Goal: Find specific page/section: Find specific page/section

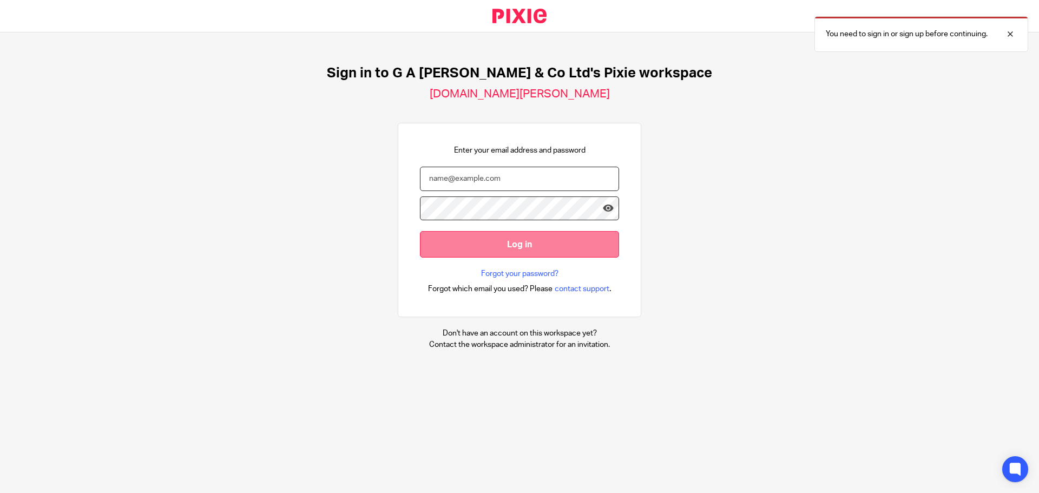
type input "[PERSON_NAME][EMAIL_ADDRESS][DOMAIN_NAME]"
drag, startPoint x: 494, startPoint y: 247, endPoint x: 507, endPoint y: 235, distance: 18.4
click at [494, 248] on input "Log in" at bounding box center [519, 244] width 199 height 27
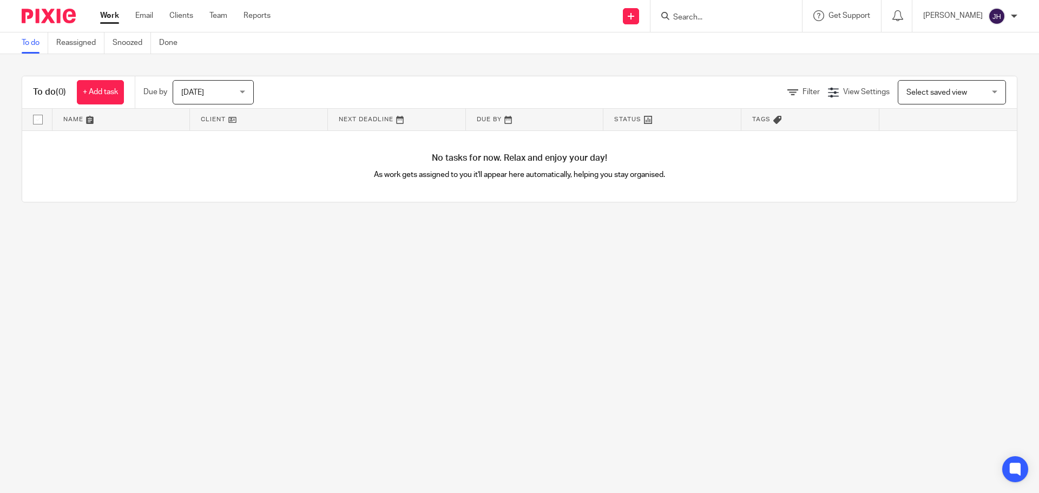
click at [713, 21] on input "Search" at bounding box center [720, 18] width 97 height 10
type input "circum"
click at [724, 61] on div "Circum wise Limited Isaac Wagner < info@ circum wise.co.uk >" at bounding box center [752, 46] width 183 height 42
click at [730, 50] on link at bounding box center [753, 46] width 166 height 25
click at [731, 44] on link at bounding box center [753, 46] width 166 height 25
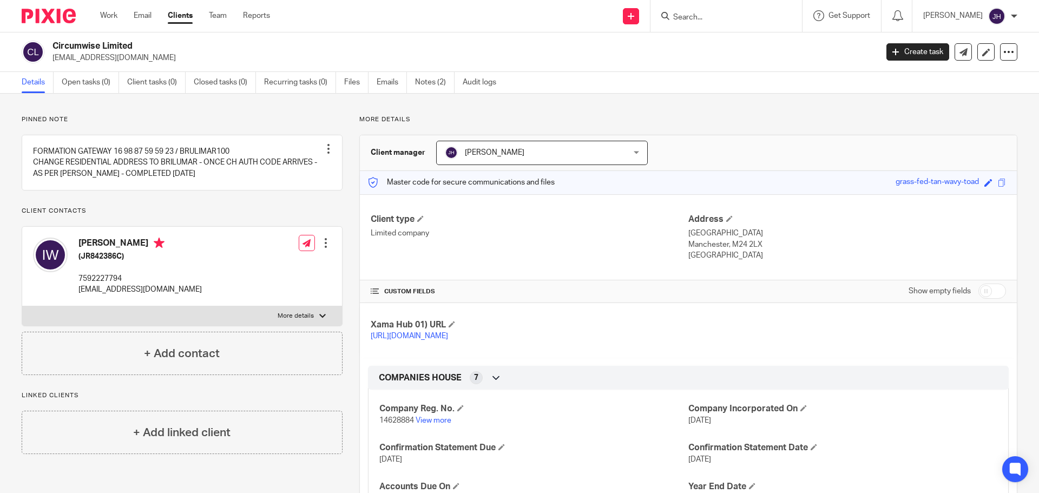
click at [697, 10] on form at bounding box center [729, 16] width 115 height 14
click at [717, 23] on div at bounding box center [725, 16] width 151 height 32
drag, startPoint x: 715, startPoint y: 15, endPoint x: 711, endPoint y: 9, distance: 7.1
click at [713, 14] on input "Search" at bounding box center [720, 18] width 97 height 10
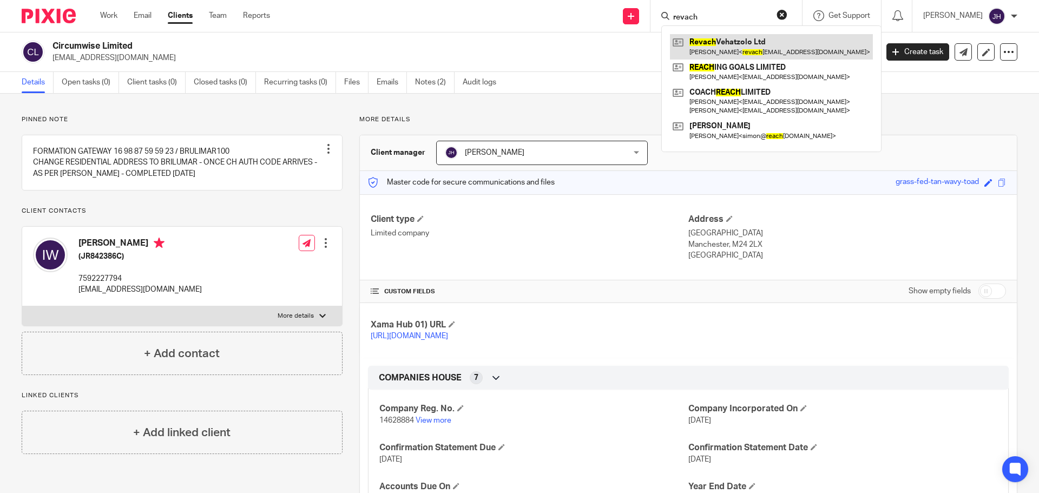
type input "revach"
click at [716, 39] on link at bounding box center [771, 46] width 203 height 25
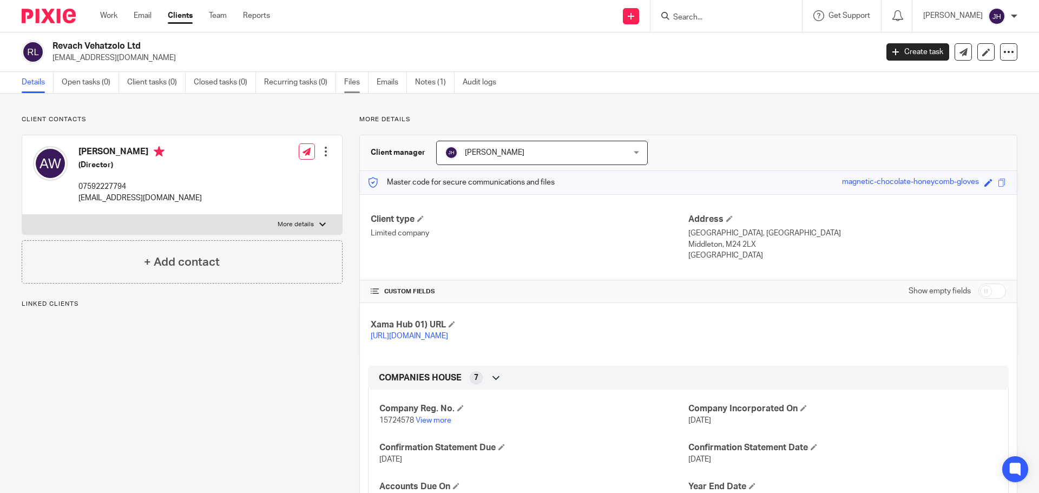
click at [356, 85] on link "Files" at bounding box center [356, 82] width 24 height 21
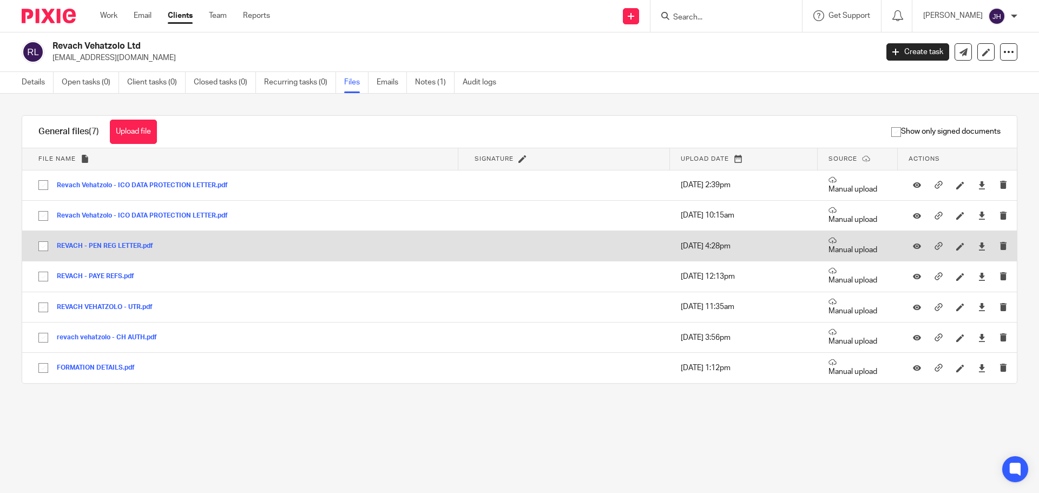
click at [124, 245] on button "REVACH - PEN REG LETTER.pdf" at bounding box center [109, 246] width 104 height 8
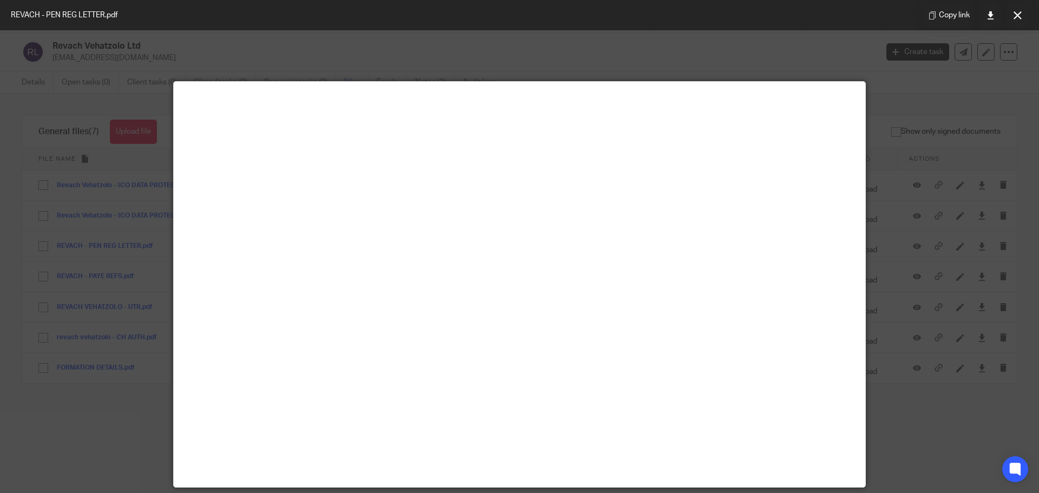
click at [952, 175] on div at bounding box center [519, 246] width 1039 height 493
click at [1014, 17] on icon at bounding box center [1017, 15] width 8 height 8
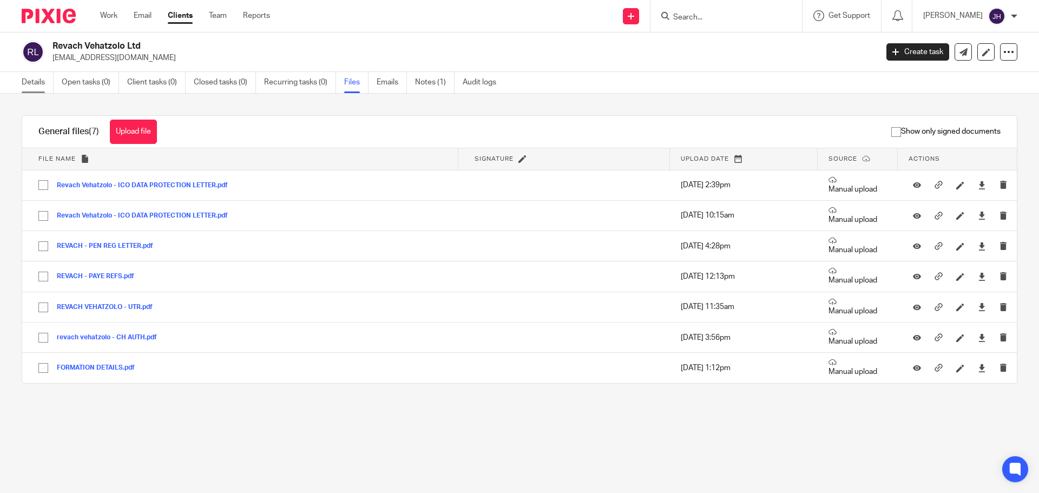
click at [41, 90] on link "Details" at bounding box center [38, 82] width 32 height 21
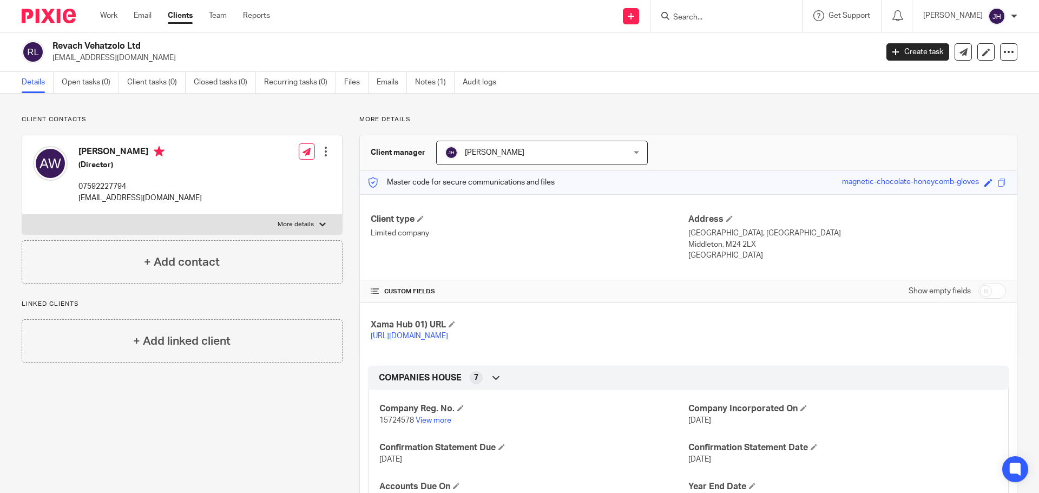
drag, startPoint x: 147, startPoint y: 45, endPoint x: 54, endPoint y: 48, distance: 92.5
click at [54, 48] on h2 "Revach Vehatzolo Ltd" at bounding box center [379, 46] width 654 height 11
copy h2 "Revach Vehatzolo Ltd"
click at [283, 221] on p "More details" at bounding box center [295, 224] width 36 height 9
click at [22, 215] on input "More details" at bounding box center [22, 214] width 1 height 1
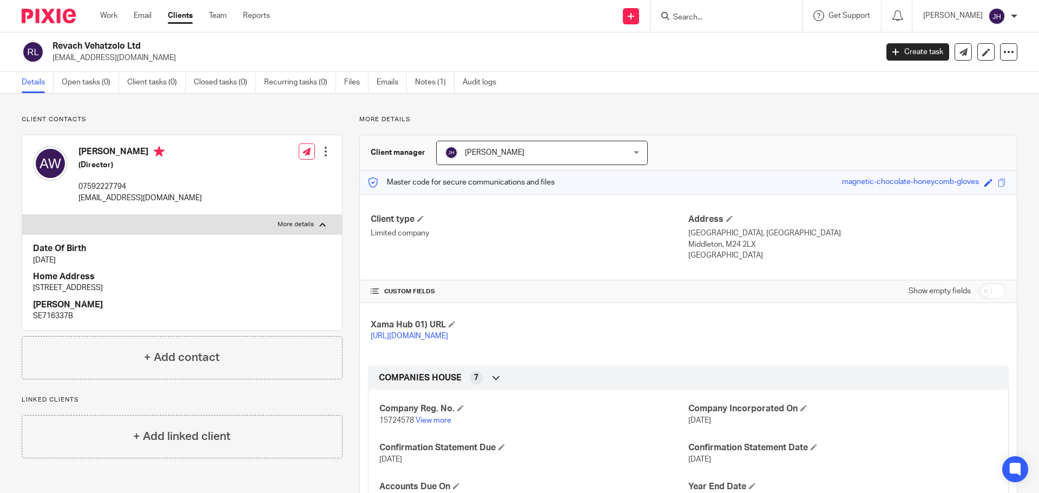
click at [282, 224] on p "More details" at bounding box center [295, 224] width 36 height 9
click at [22, 215] on input "More details" at bounding box center [22, 214] width 1 height 1
checkbox input "false"
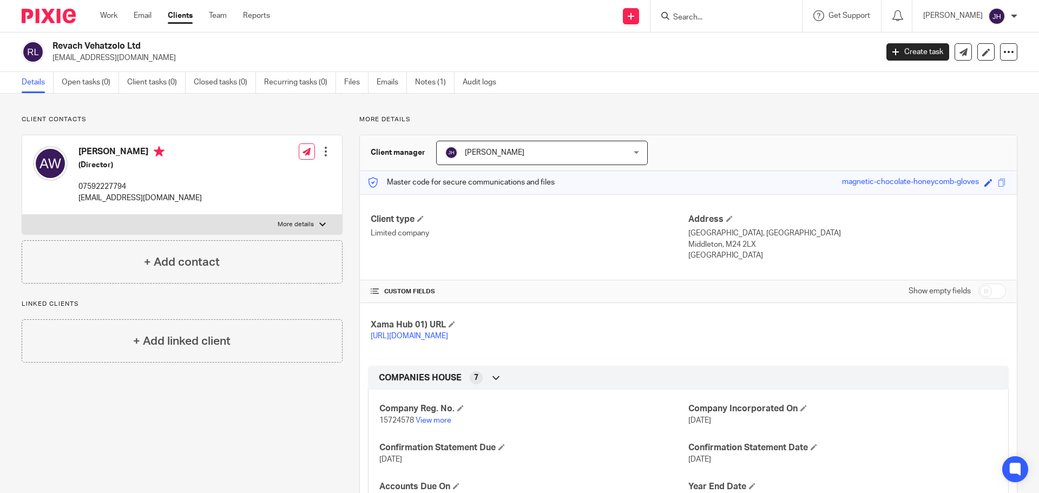
drag, startPoint x: 701, startPoint y: 19, endPoint x: 726, endPoint y: 15, distance: 25.8
click at [723, 15] on input "Search" at bounding box center [720, 18] width 97 height 10
type input "food marke"
click at [759, 29] on div "Food Marke t Ltd" at bounding box center [736, 42] width 151 height 34
click at [749, 36] on link at bounding box center [737, 42] width 134 height 16
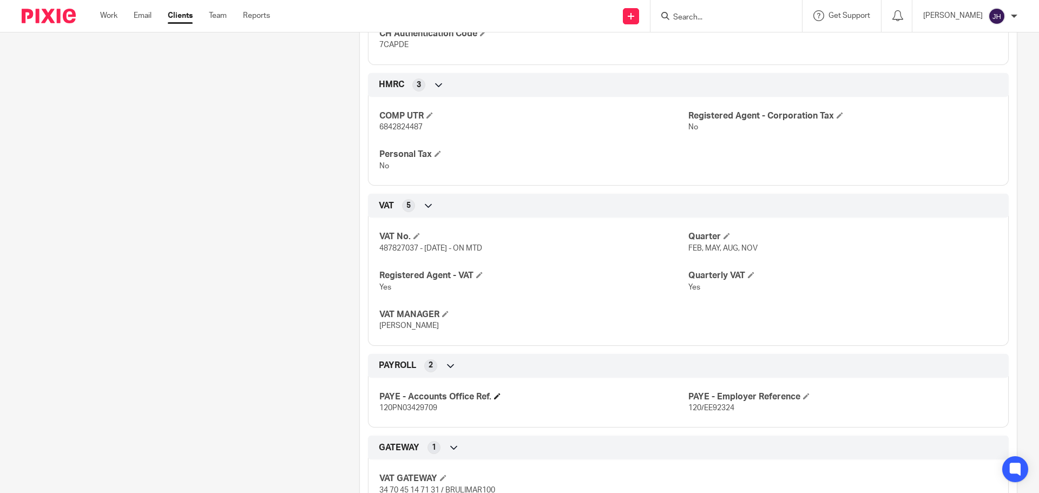
scroll to position [550, 0]
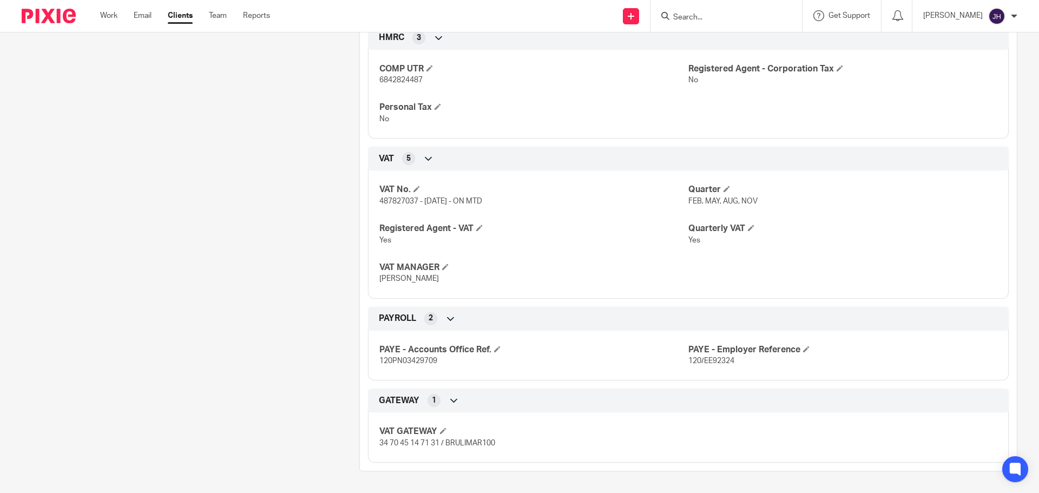
click at [387, 201] on span "487827037 - 01/03/25 - ON MTD" at bounding box center [430, 201] width 103 height 8
copy span "487827037"
click at [429, 449] on div "VAT GATEWAY 34 70 45 14 71 31 / BRULIMAR100" at bounding box center [688, 433] width 640 height 58
click at [433, 442] on span "34 70 45 14 71 31 / BRULIMAR100" at bounding box center [437, 443] width 116 height 8
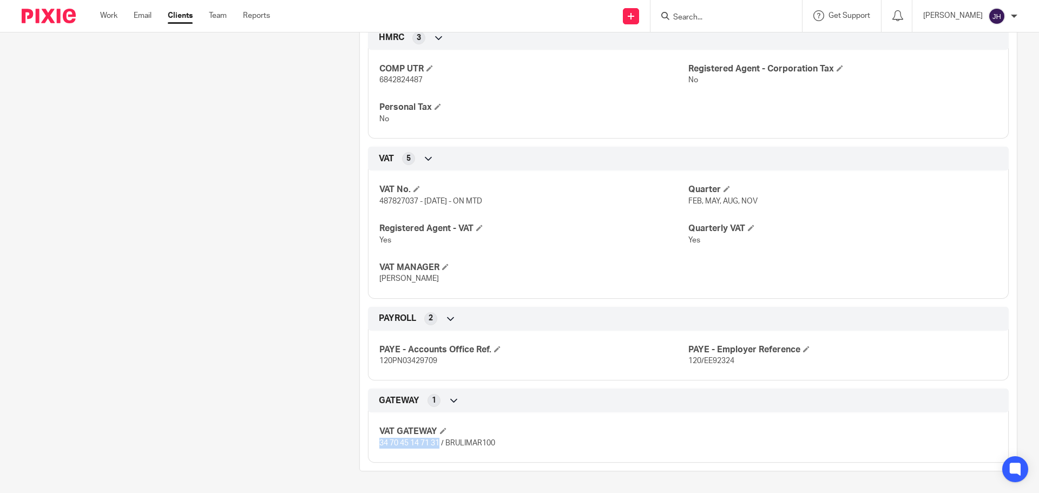
drag, startPoint x: 433, startPoint y: 442, endPoint x: 378, endPoint y: 440, distance: 55.2
click at [379, 440] on span "34 70 45 14 71 31 / BRULIMAR100" at bounding box center [437, 443] width 116 height 8
copy span "34 70 45 14 71 31"
